Goal: Task Accomplishment & Management: Use online tool/utility

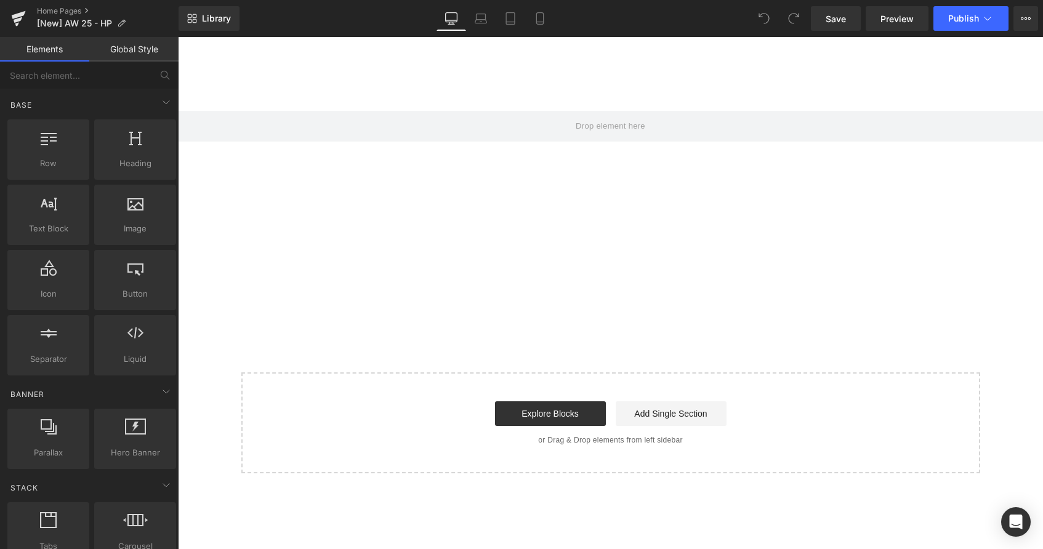
scroll to position [1541, 0]
